Goal: Book appointment/travel/reservation

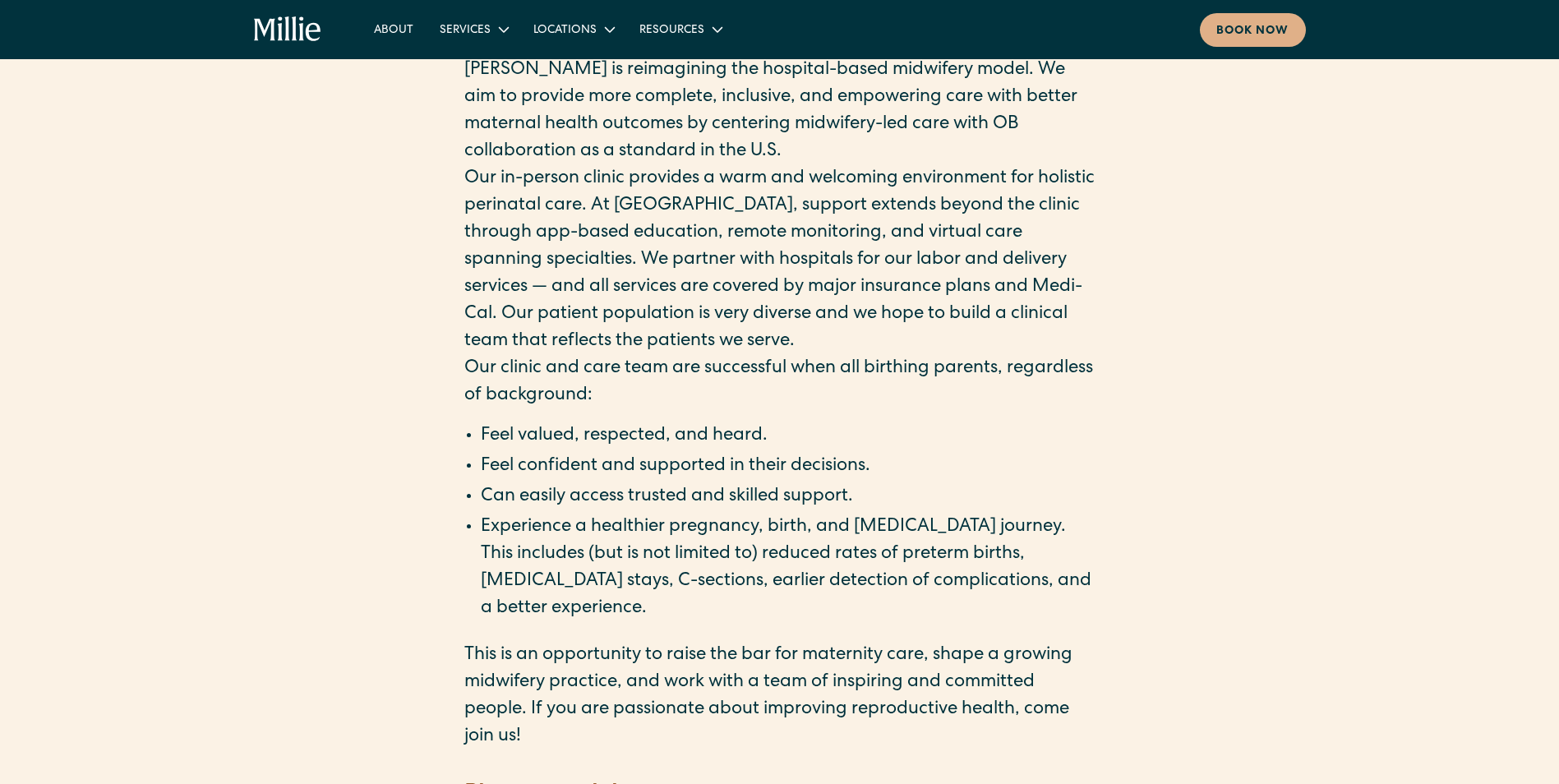
scroll to position [2137, 0]
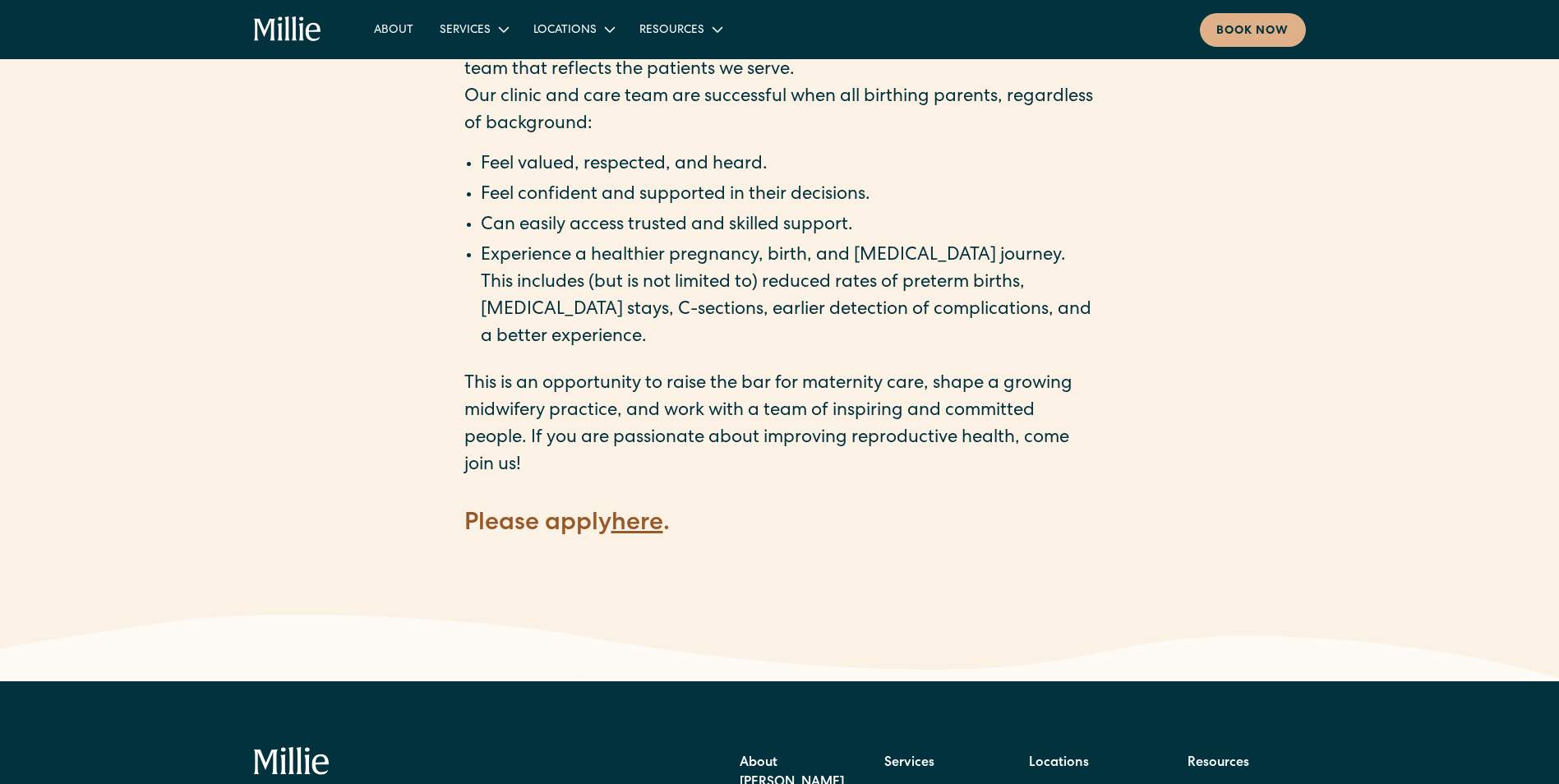
click at [650, 512] on strong "here" at bounding box center [637, 524] width 51 height 24
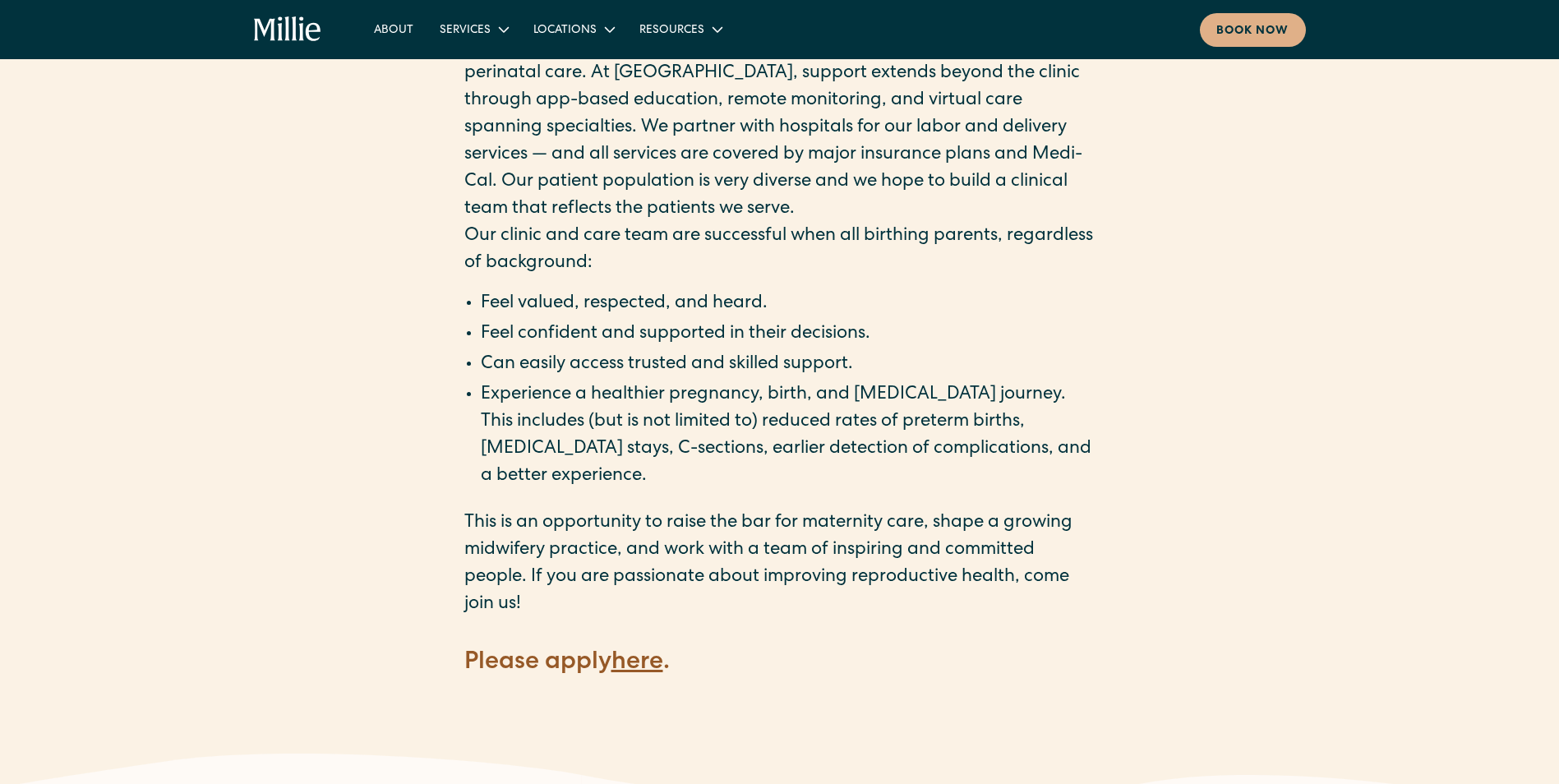
scroll to position [2384, 0]
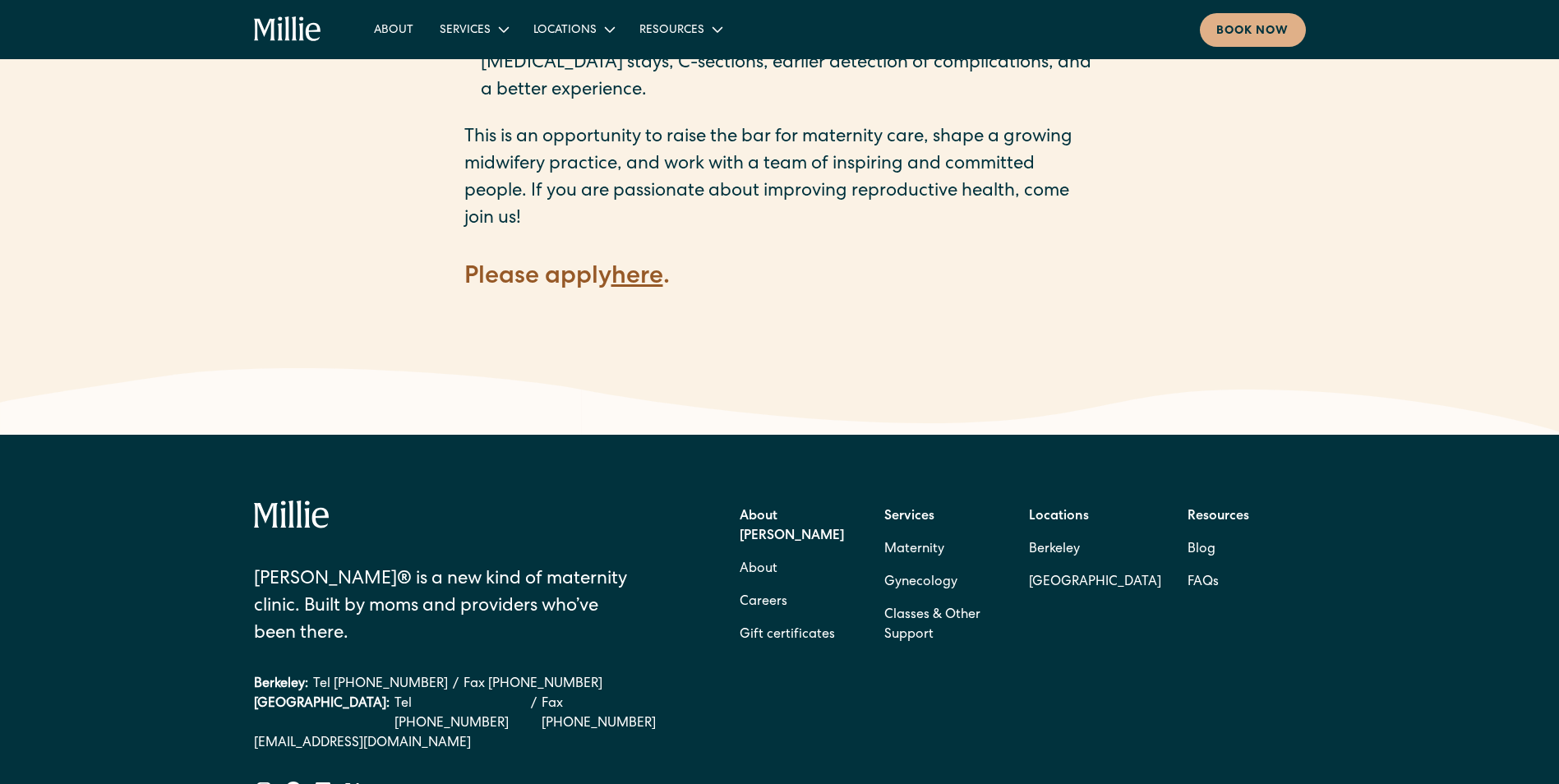
click at [654, 266] on strong "here" at bounding box center [637, 278] width 51 height 24
click at [1209, 25] on link "Book now" at bounding box center [1254, 30] width 106 height 33
